Goal: Transaction & Acquisition: Book appointment/travel/reservation

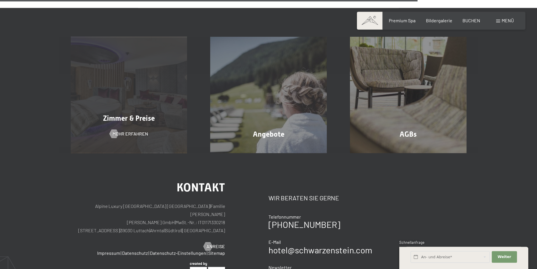
scroll to position [414, 0]
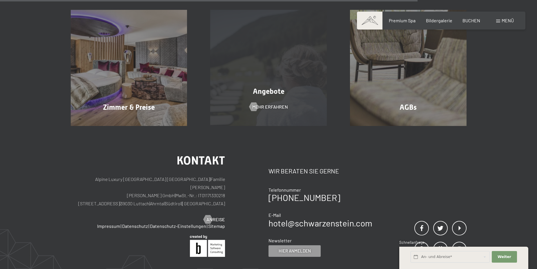
click at [246, 105] on div "Angebote Mehr erfahren" at bounding box center [269, 68] width 140 height 117
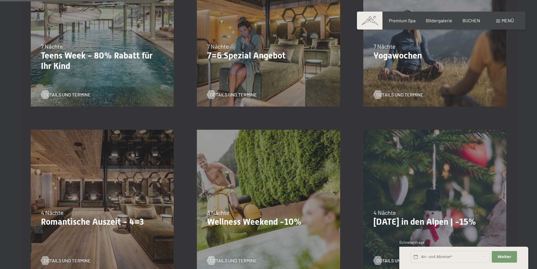
scroll to position [414, 0]
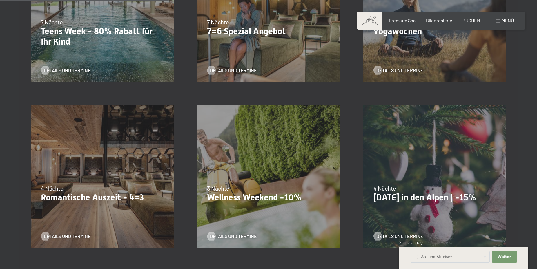
click at [99, 215] on div "09.11.–[DATE] 08.12.–[DATE] 11.01.–[DATE] 08.03.–[DATE] 29.03.–[DATE] 06.04.–[D…" at bounding box center [102, 177] width 166 height 166
click at [109, 198] on p "Romantische Auszeit - 4=3" at bounding box center [102, 198] width 123 height 10
click at [110, 197] on p "Romantische Auszeit - 4=3" at bounding box center [102, 198] width 123 height 10
click at [121, 194] on p "Romantische Auszeit - 4=3" at bounding box center [102, 198] width 123 height 10
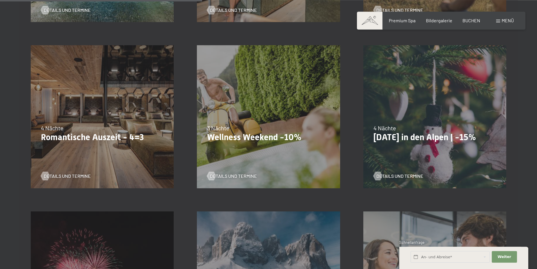
scroll to position [511, 0]
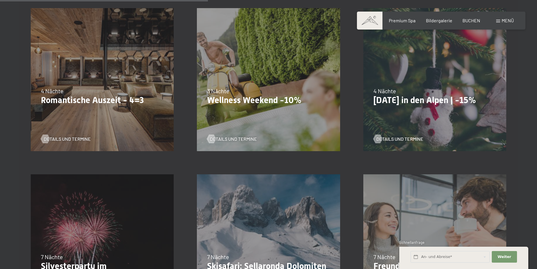
click at [121, 145] on div "09.11.–05.12.2025 08.12.–19.12.2025 11.01.–23.01.2026 08.03.–27.03.2026 29.03.–…" at bounding box center [102, 80] width 166 height 166
click at [72, 138] on span "Details und Termine" at bounding box center [73, 139] width 47 height 6
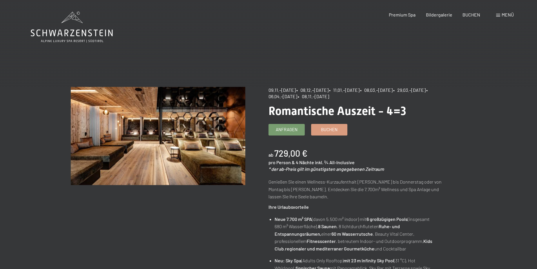
click at [332, 115] on span "Romantische Auszeit - 4=3" at bounding box center [337, 111] width 138 height 14
click at [297, 153] on b "729,00 €" at bounding box center [290, 153] width 33 height 10
